Goal: Find specific page/section: Find specific page/section

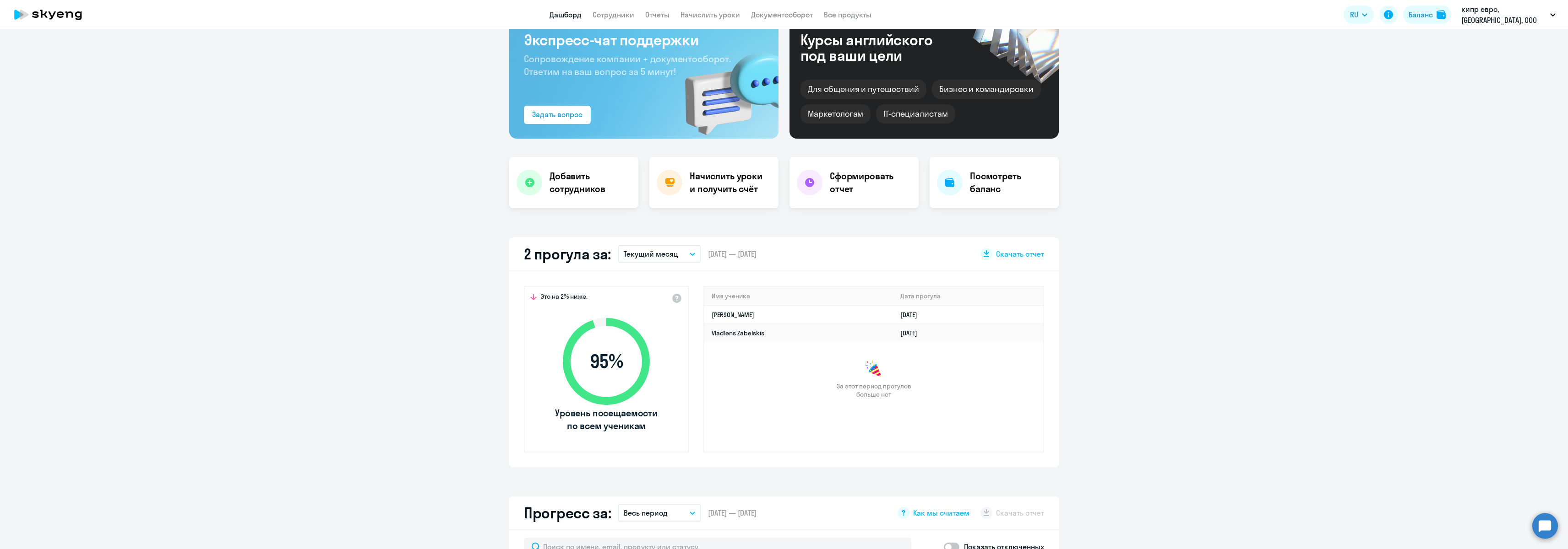
scroll to position [71, 0]
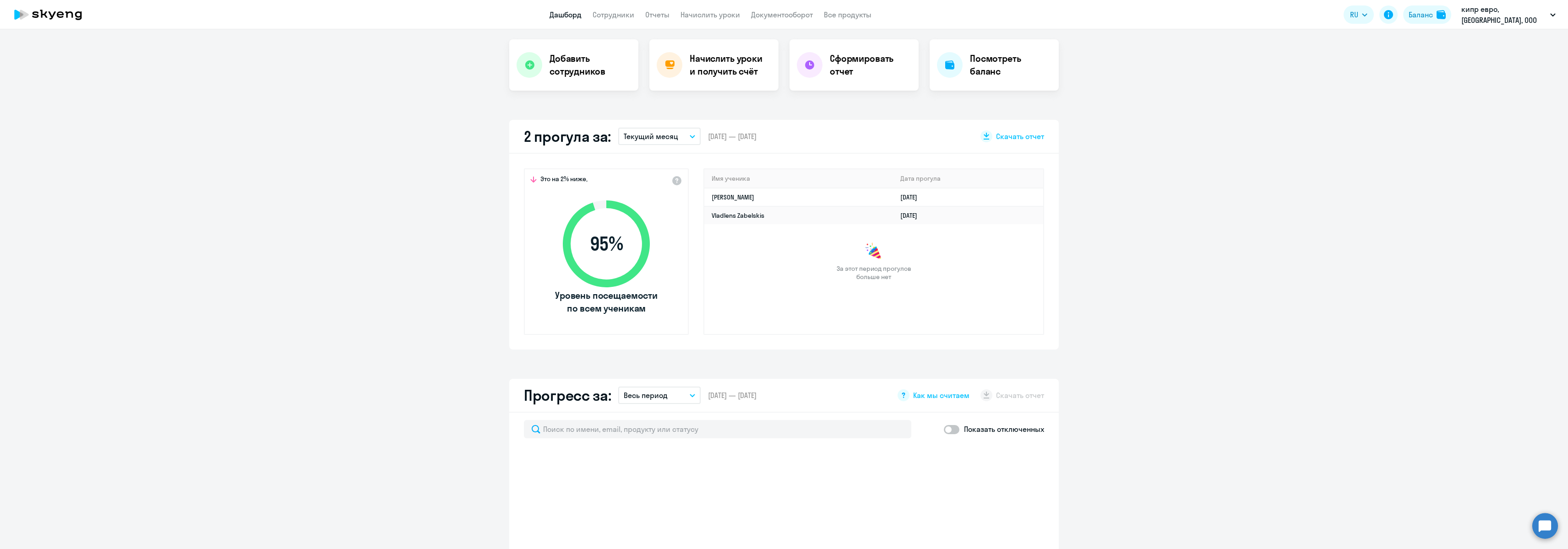
select select "30"
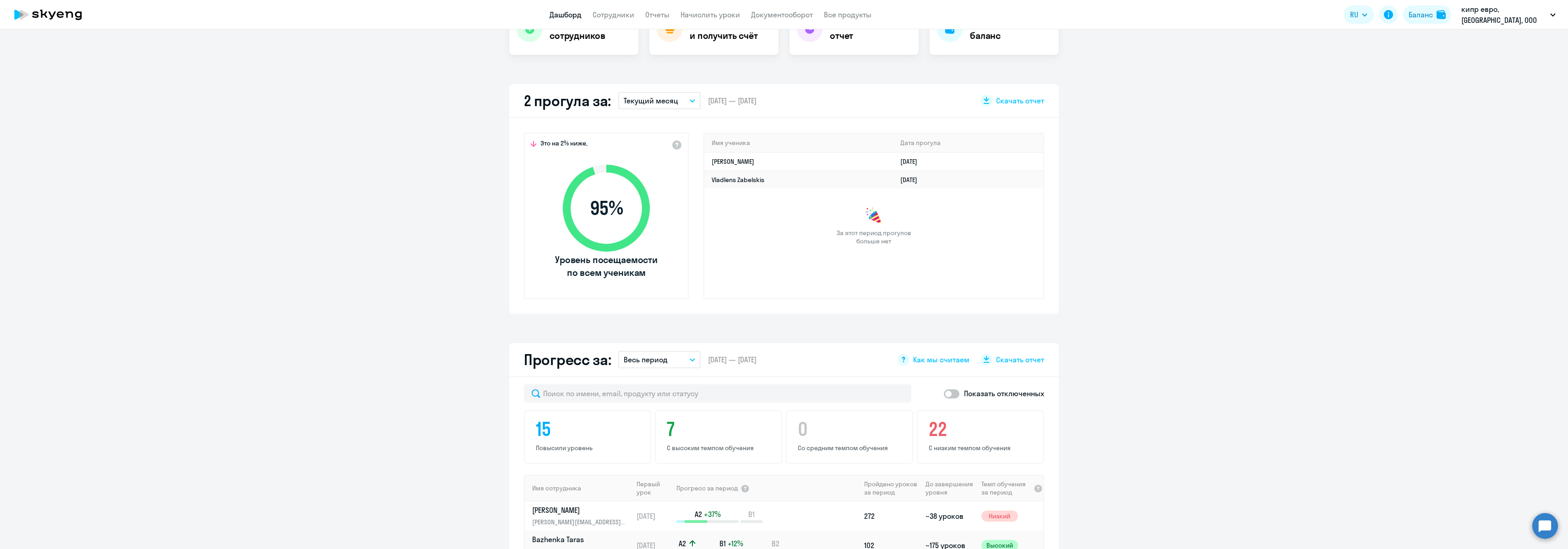
scroll to position [225, 0]
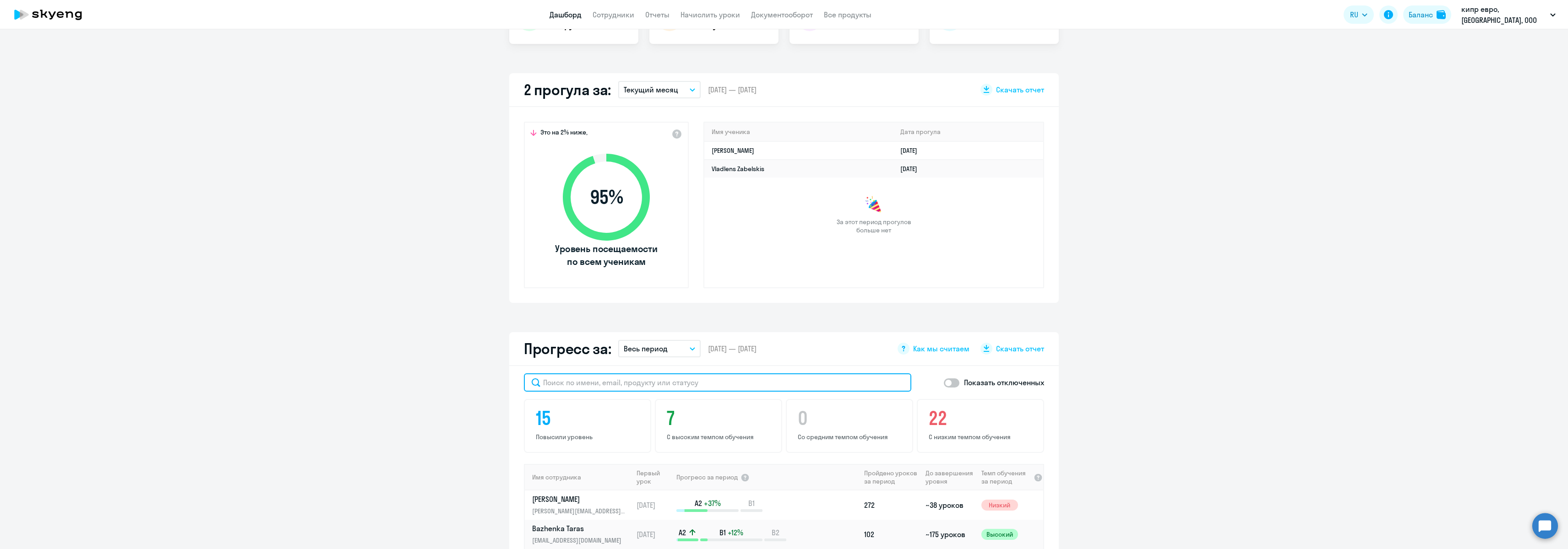
click at [570, 378] on input "text" at bounding box center [718, 383] width 388 height 18
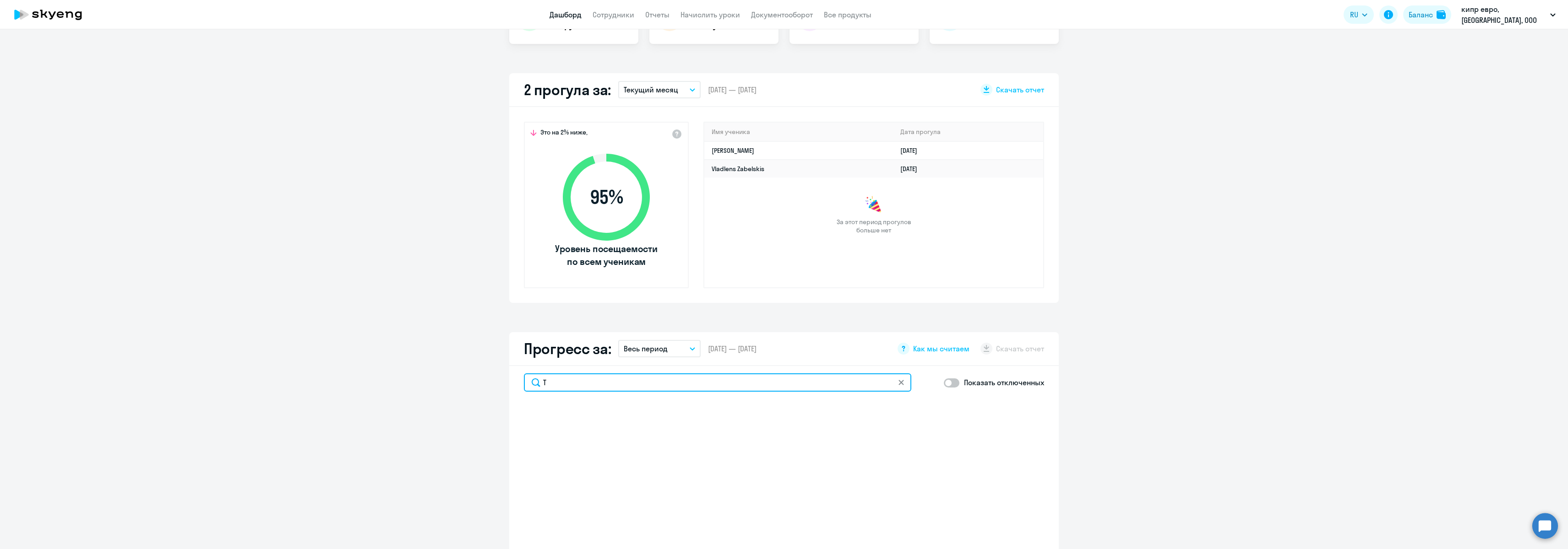
type input "Т"
type input "Nika"
select select "30"
type input "Nik"
select select "30"
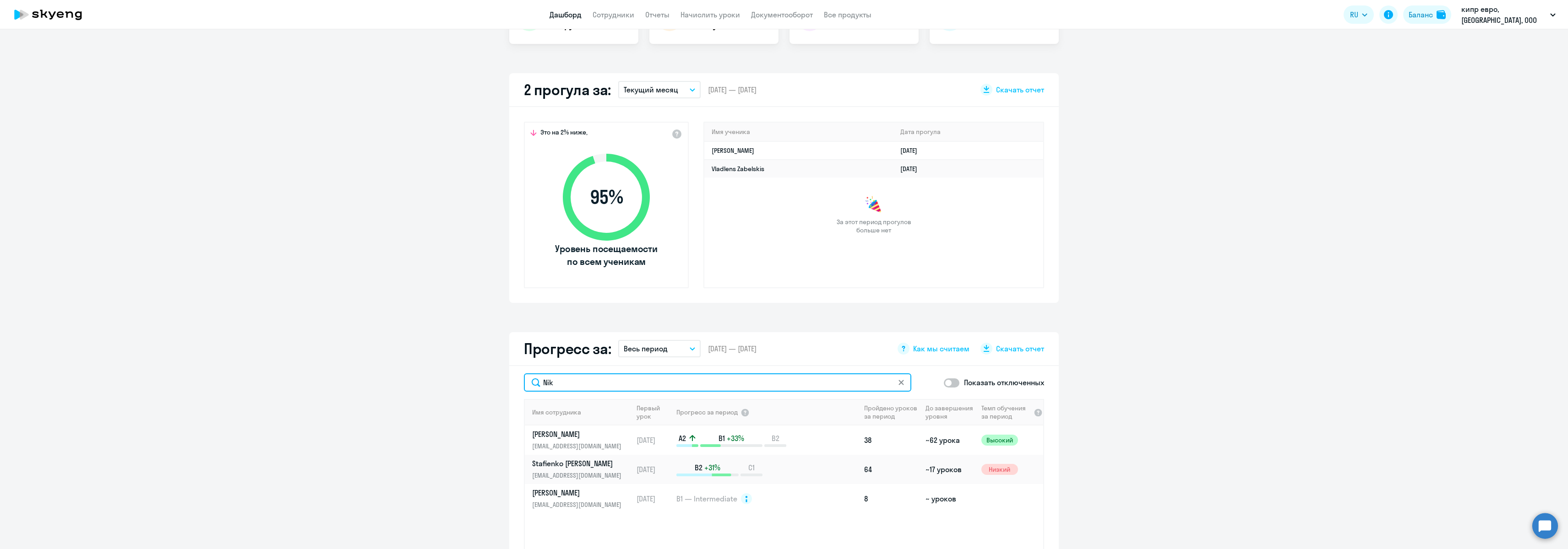
type input "[PERSON_NAME]"
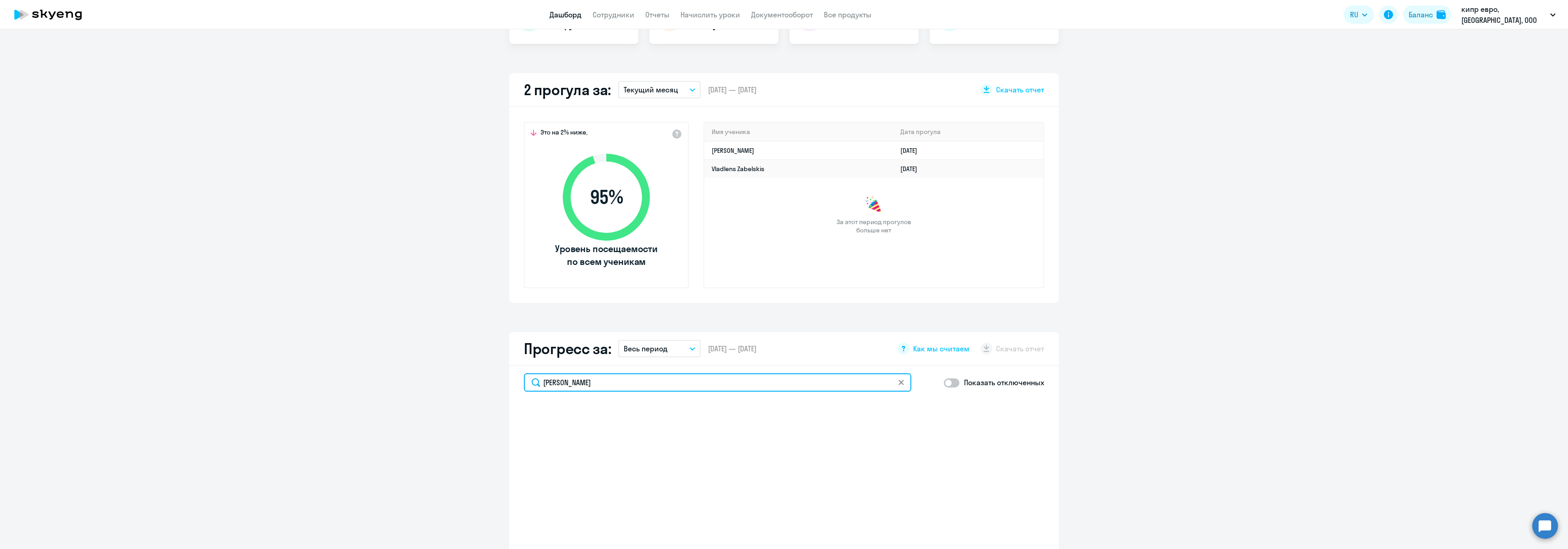
select select "30"
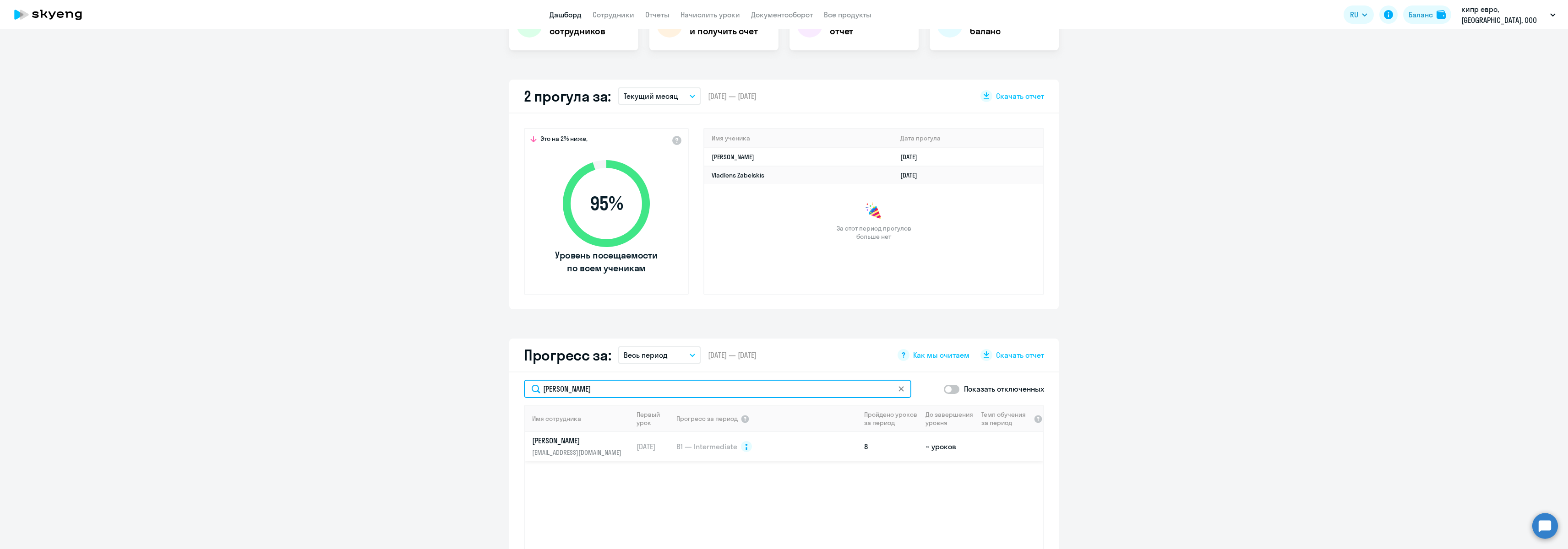
type input "[PERSON_NAME]"
click at [544, 442] on p "[PERSON_NAME]" at bounding box center [579, 441] width 94 height 10
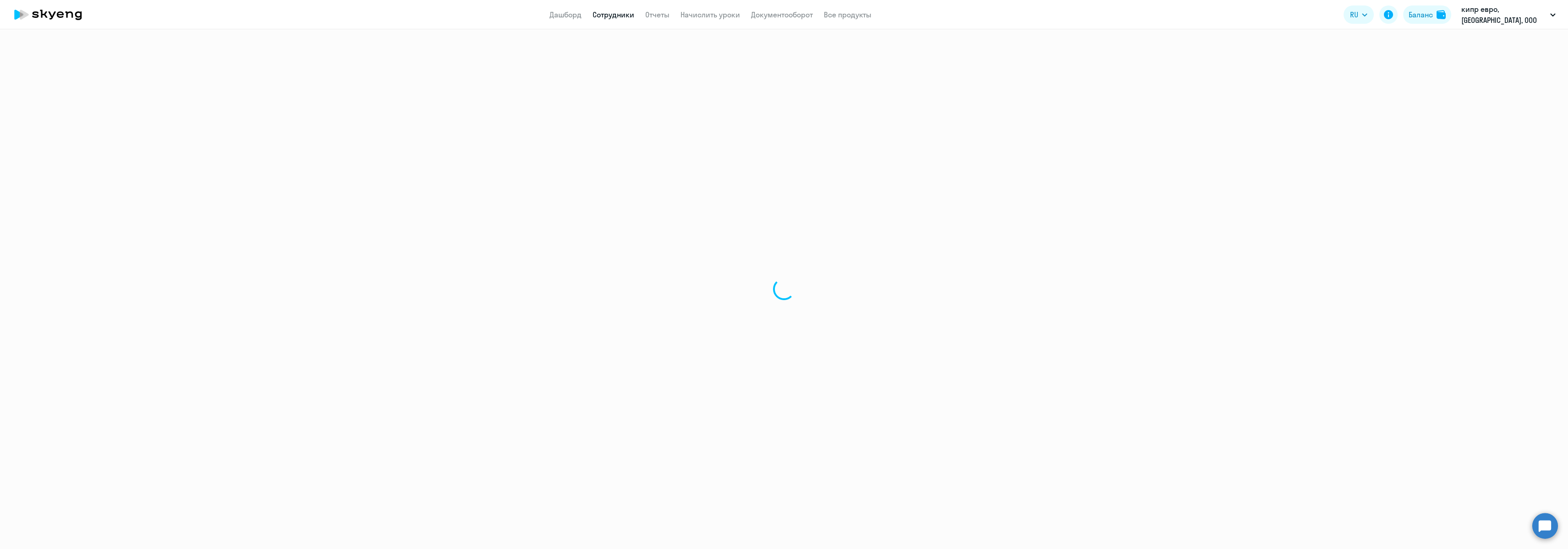
select select "english"
